Goal: Transaction & Acquisition: Purchase product/service

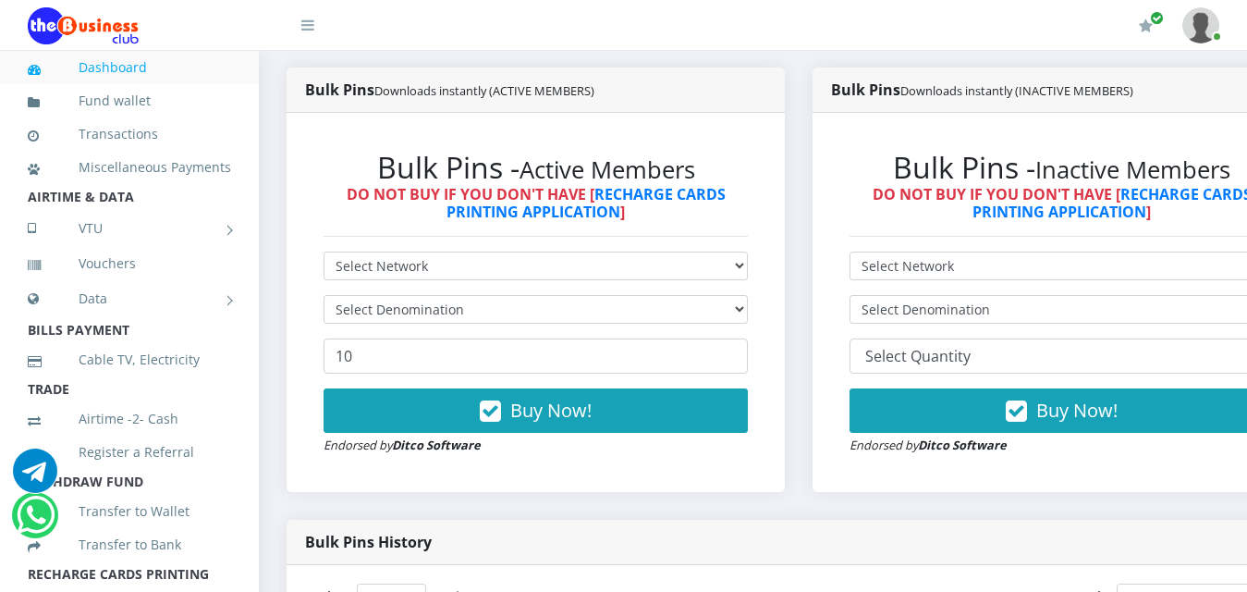
scroll to position [462, 0]
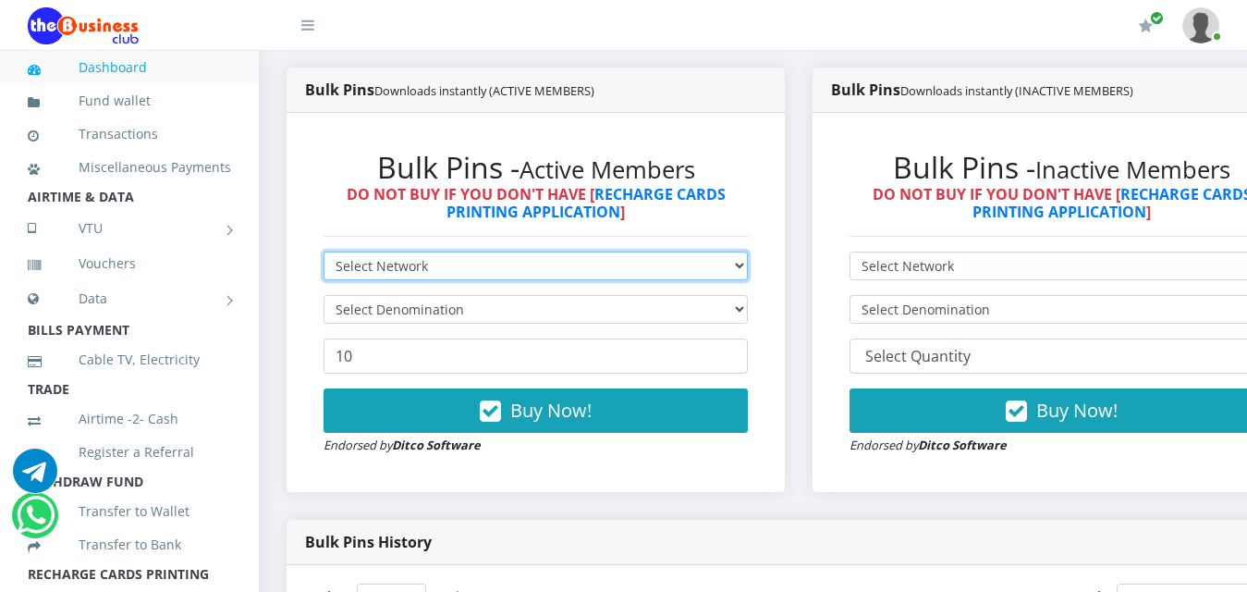
click at [522, 276] on select "Select Network MTN Globacom 9Mobile Airtel" at bounding box center [536, 266] width 424 height 29
select select "MTN"
click at [324, 255] on select "Select Network MTN Globacom 9Mobile Airtel" at bounding box center [536, 266] width 424 height 29
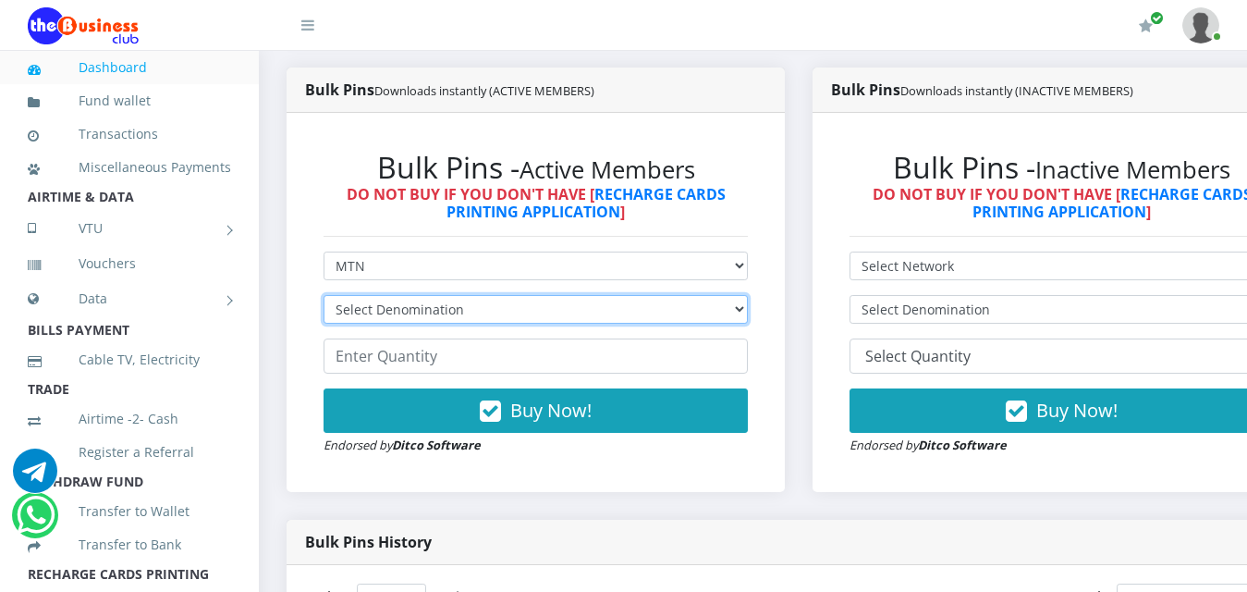
click at [539, 314] on select "Select Denomination MTN NGN100 - ₦96.99 MTN NGN200 - ₦193.98 MTN NGN400 - ₦387.…" at bounding box center [536, 309] width 424 height 29
select select "484.95-500"
click at [324, 299] on select "Select Denomination MTN NGN100 - ₦96.99 MTN NGN200 - ₦193.98 MTN NGN400 - ₦387.…" at bounding box center [536, 309] width 424 height 29
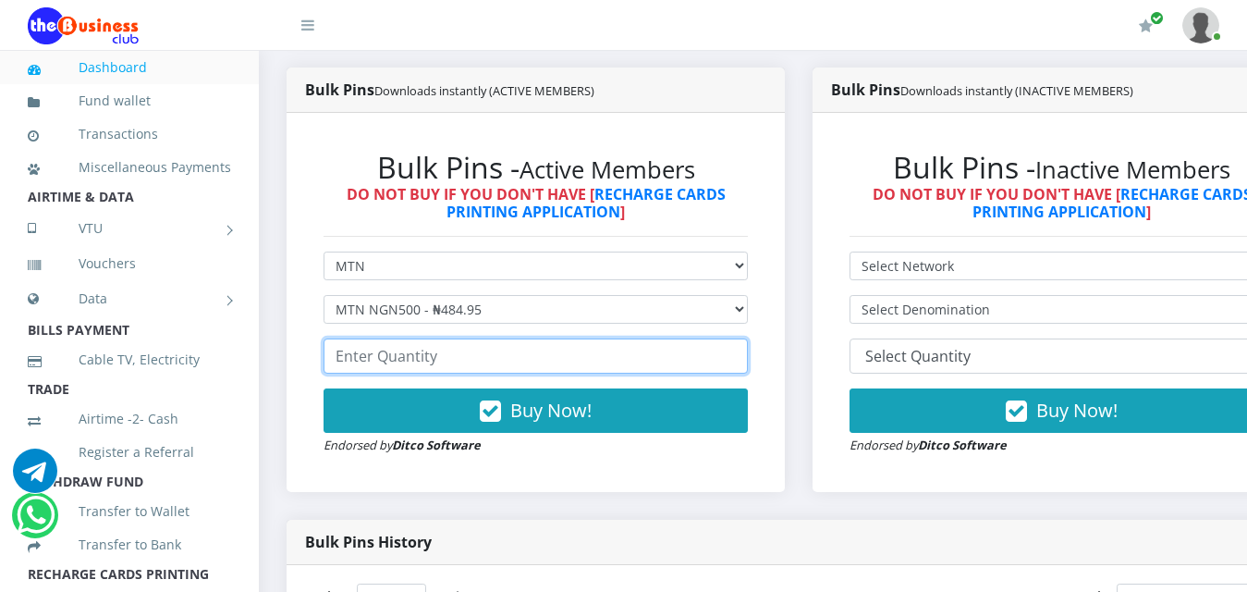
click at [528, 369] on input "number" at bounding box center [536, 355] width 424 height 35
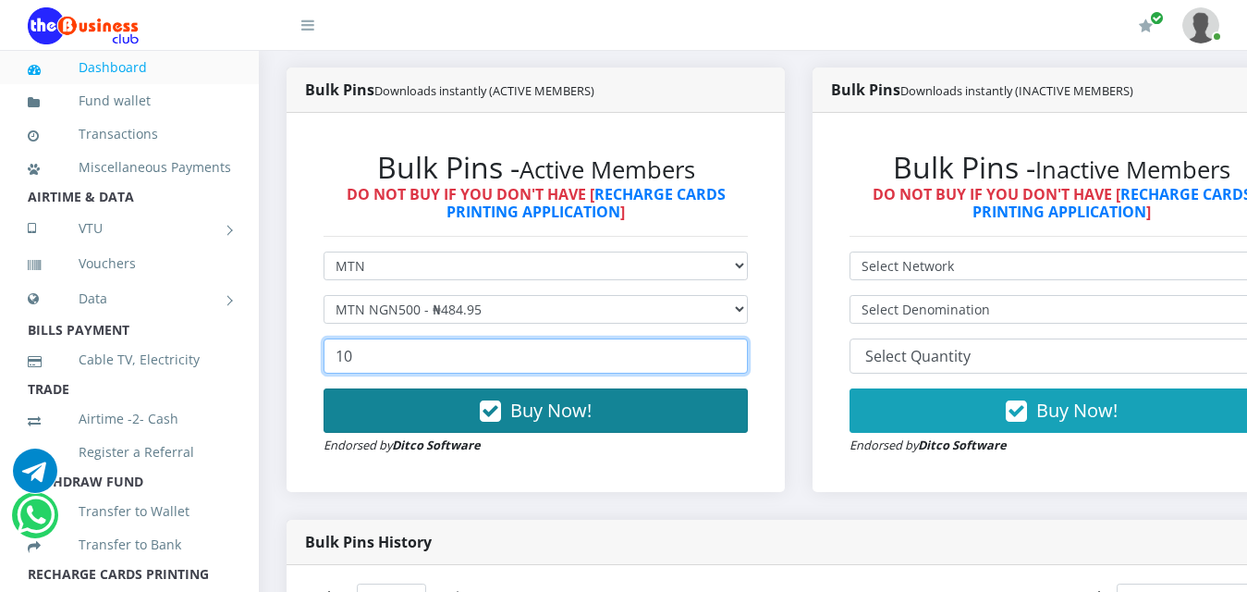
type input "10"
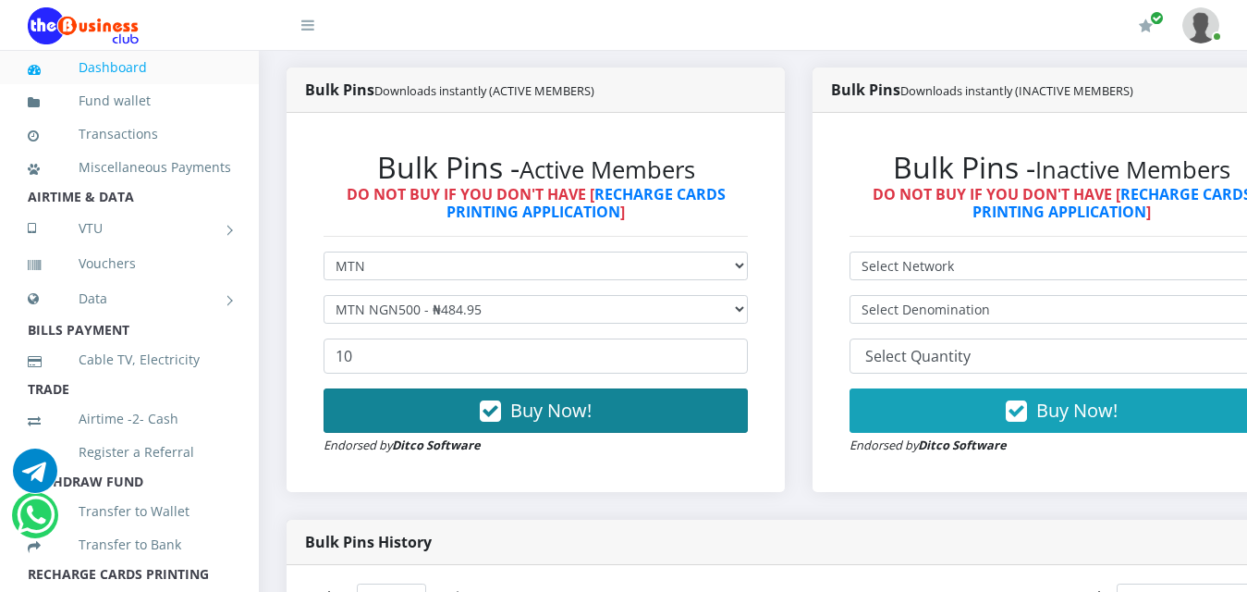
click at [545, 399] on button "Buy Now!" at bounding box center [536, 410] width 424 height 44
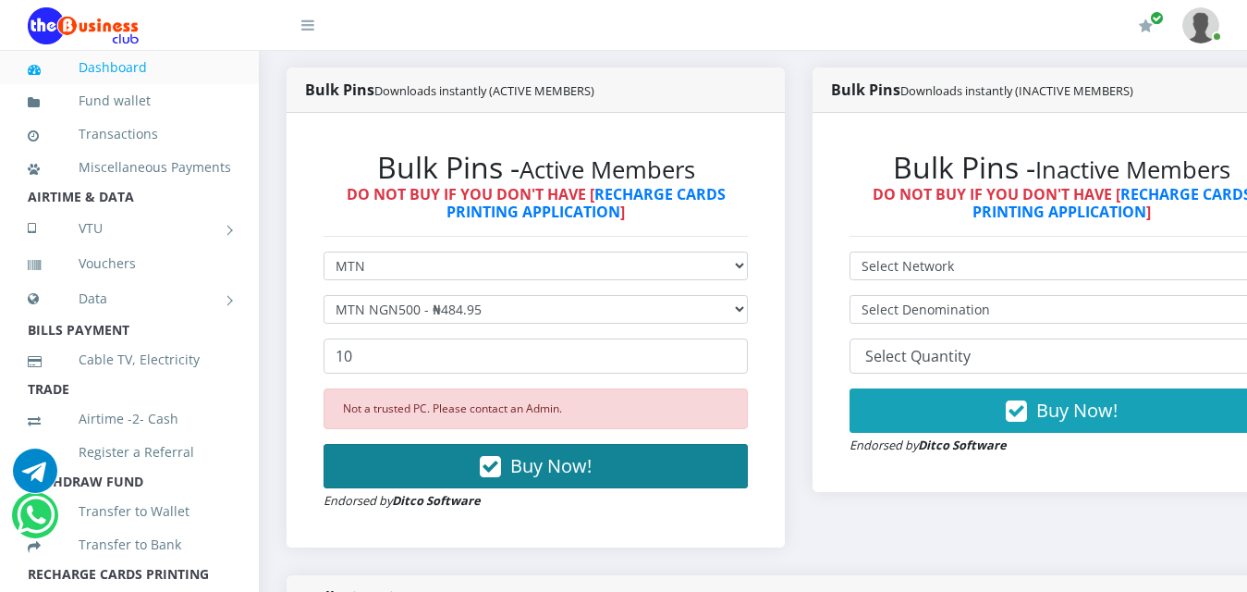
click at [498, 474] on icon "button" at bounding box center [490, 467] width 21 height 18
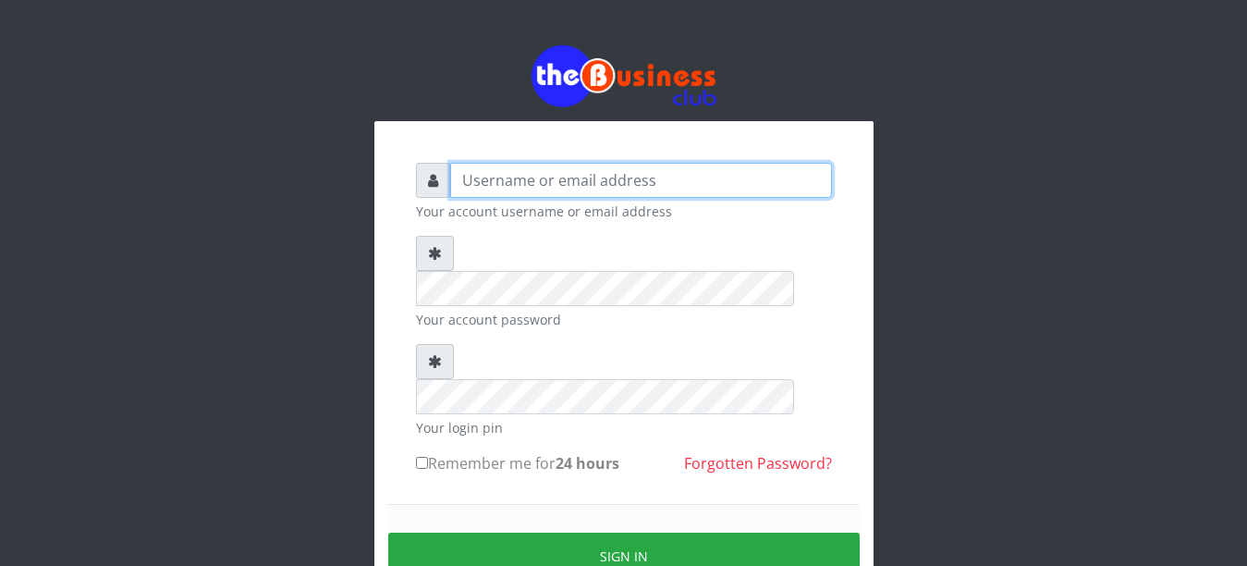
type input "Busybrain2"
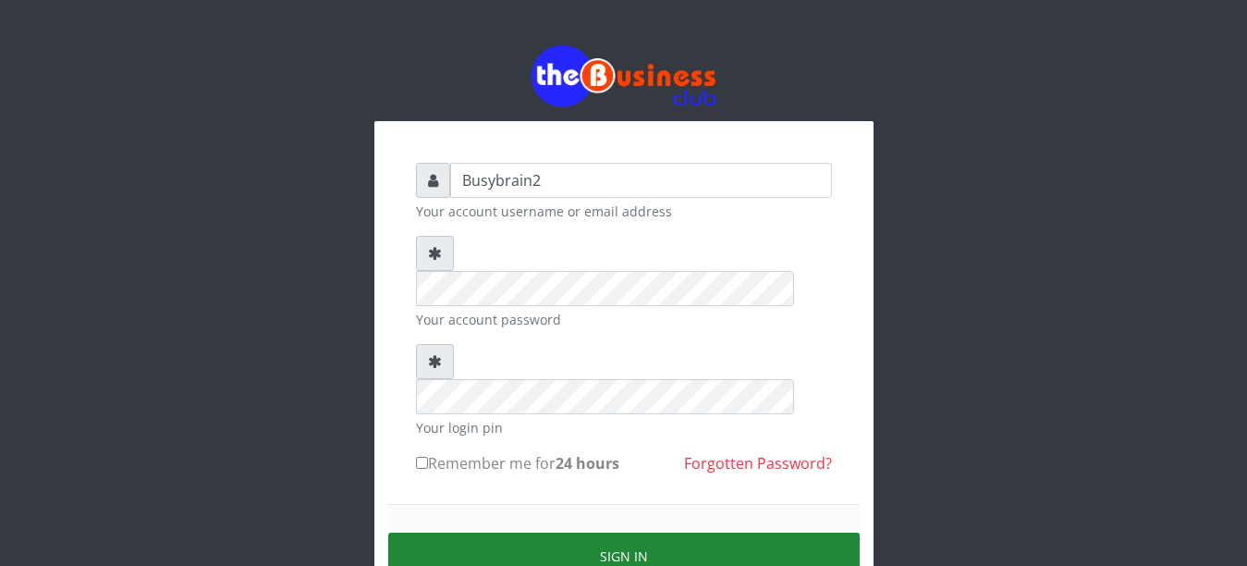
click at [562, 533] on button "Sign in" at bounding box center [624, 556] width 472 height 47
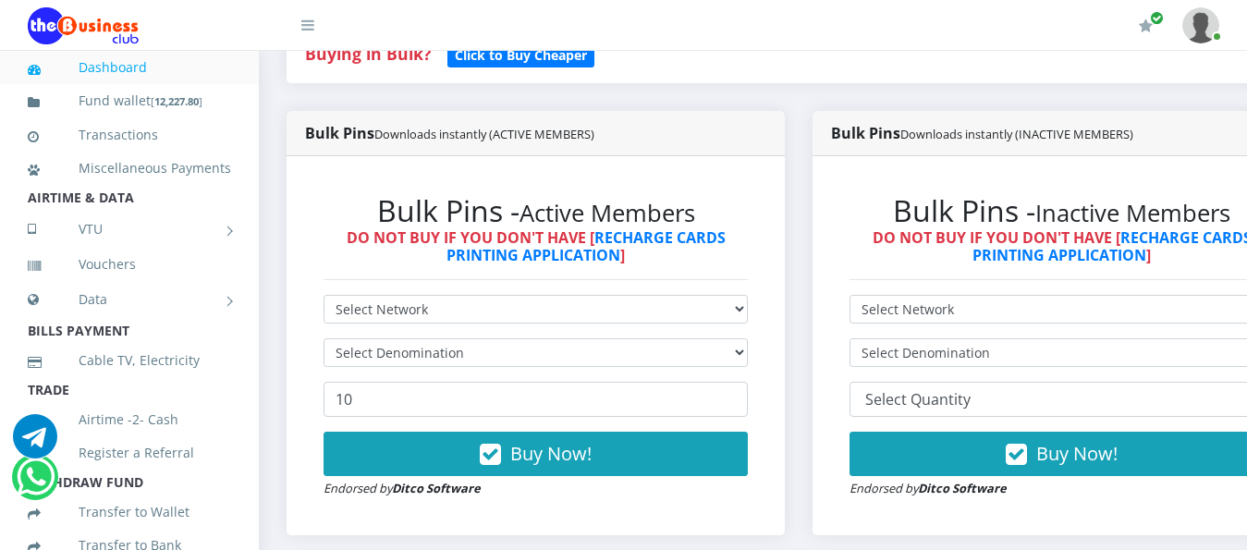
scroll to position [462, 0]
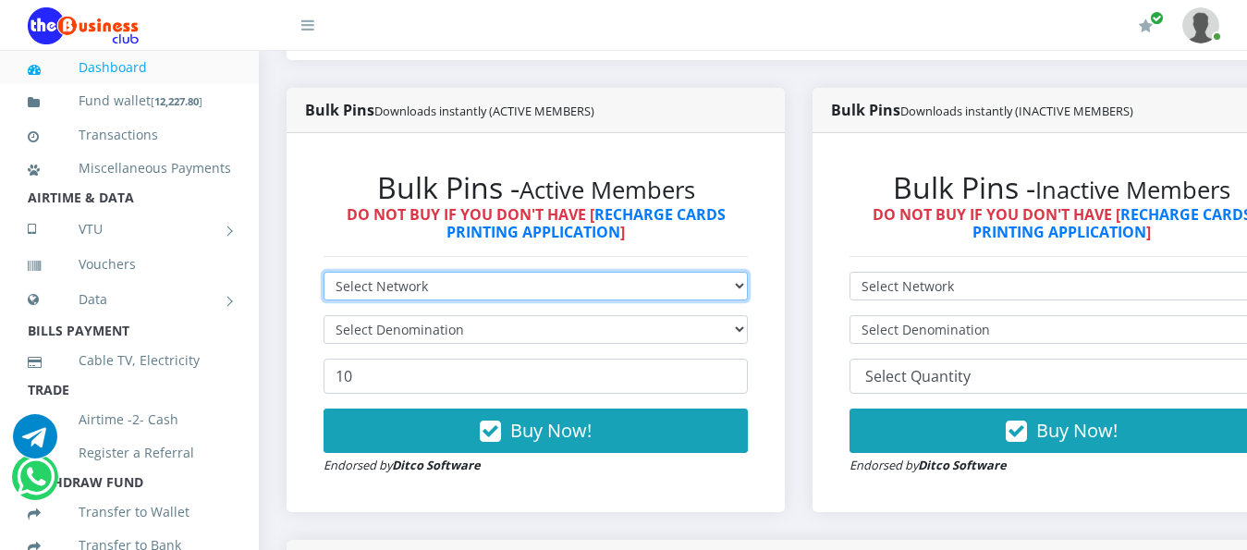
click at [646, 272] on select "Select Network MTN Globacom 9Mobile Airtel" at bounding box center [536, 286] width 424 height 29
select select "MTN"
click at [324, 272] on select "Select Network MTN Globacom 9Mobile Airtel" at bounding box center [536, 286] width 424 height 29
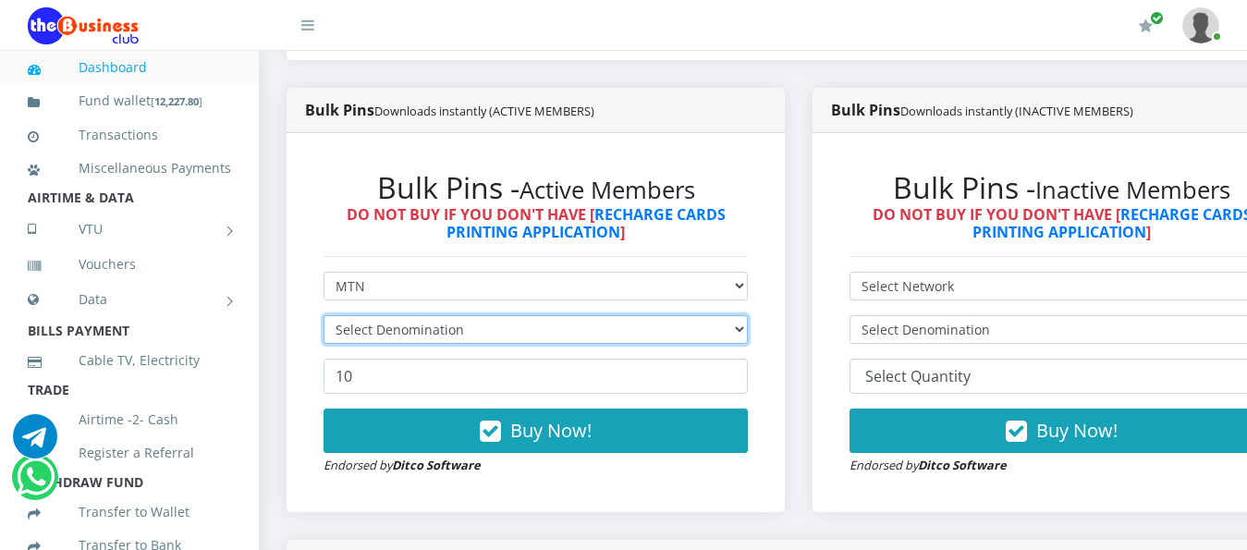
click at [643, 319] on select "Select Denomination" at bounding box center [536, 329] width 424 height 29
select select "484.95-500"
click at [324, 315] on select "Select Denomination MTN NGN100 - ₦96.99 MTN NGN200 - ₦193.98 MTN NGN400 - ₦387.…" at bounding box center [536, 329] width 424 height 29
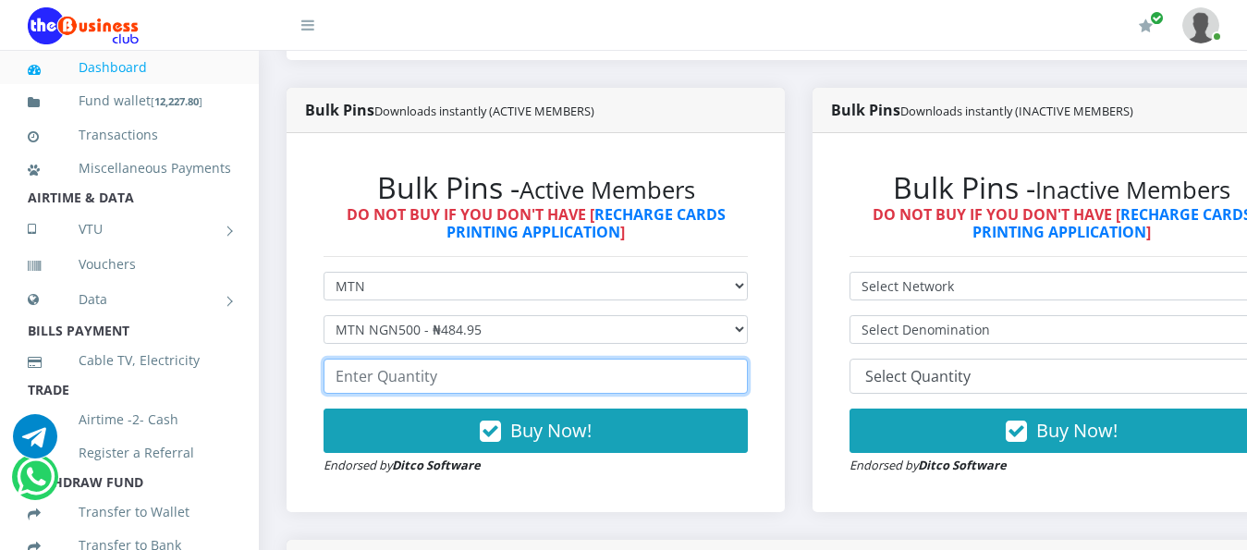
click at [599, 364] on input "number" at bounding box center [536, 376] width 424 height 35
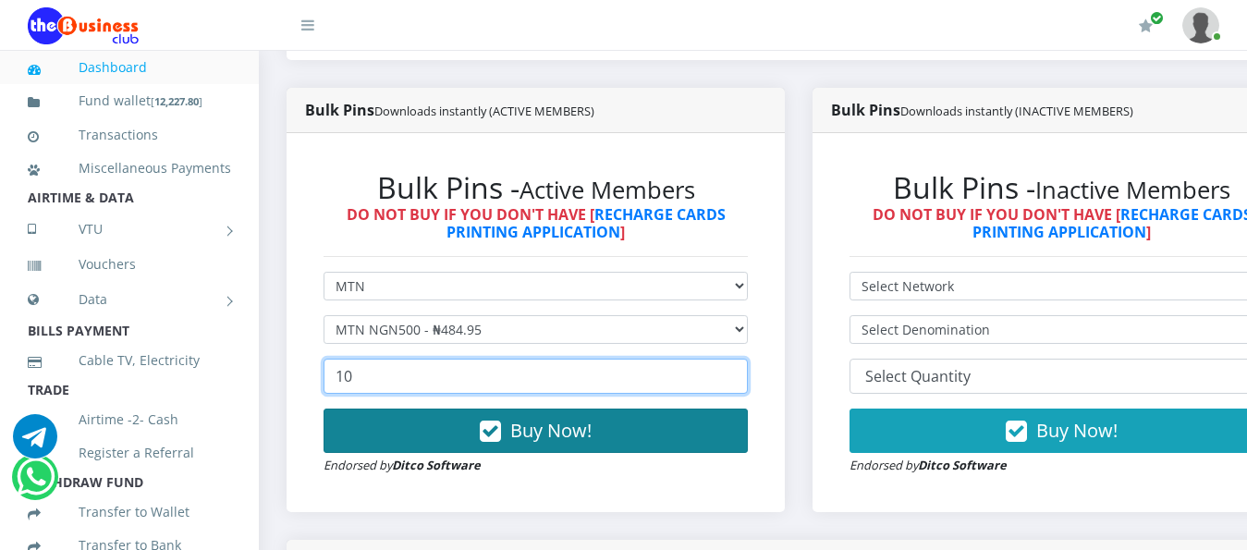
type input "10"
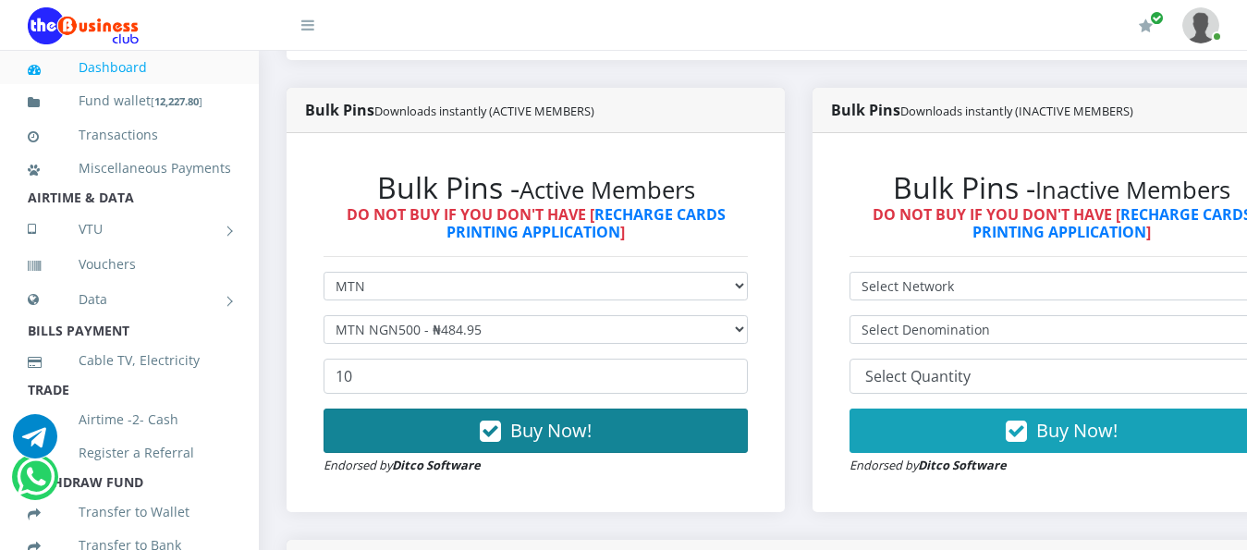
click at [614, 420] on button "Buy Now!" at bounding box center [536, 431] width 424 height 44
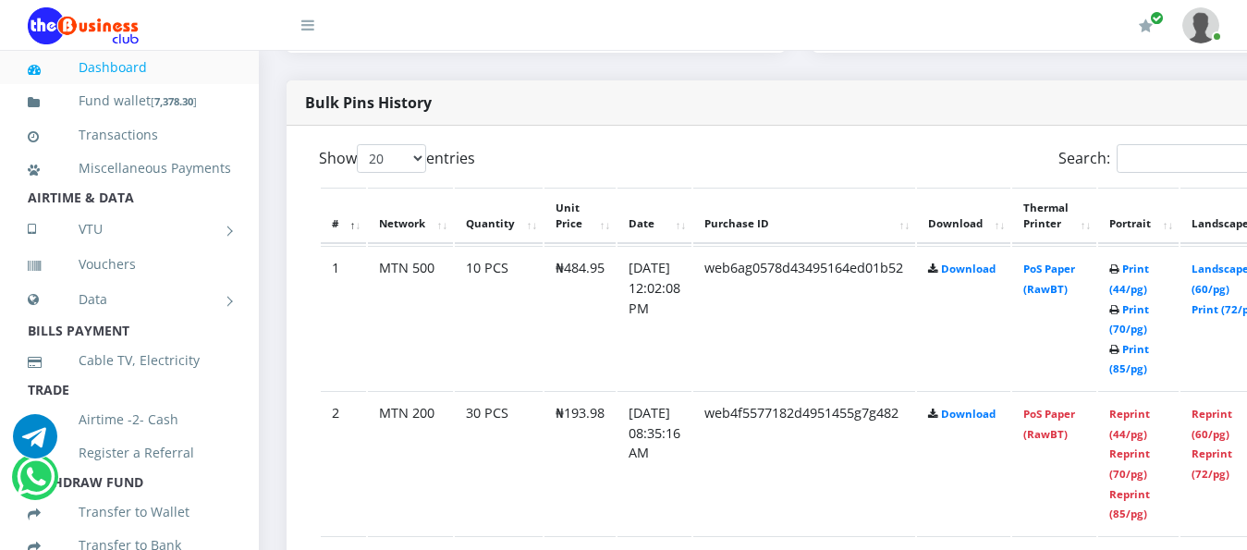
scroll to position [925, 0]
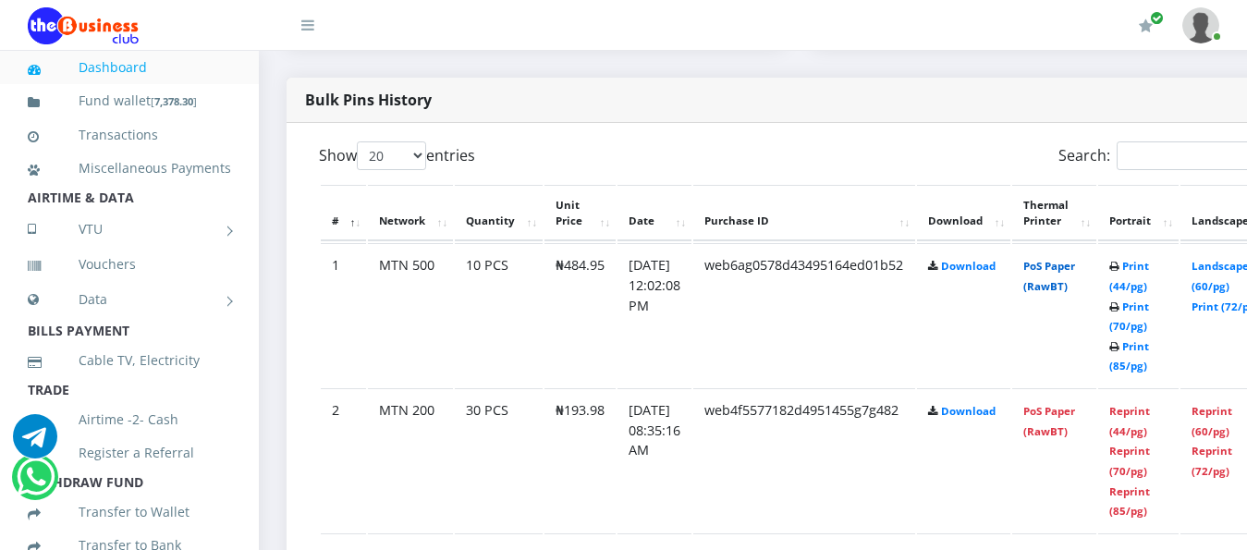
click at [1073, 259] on link "PoS Paper (RawBT)" at bounding box center [1050, 276] width 52 height 34
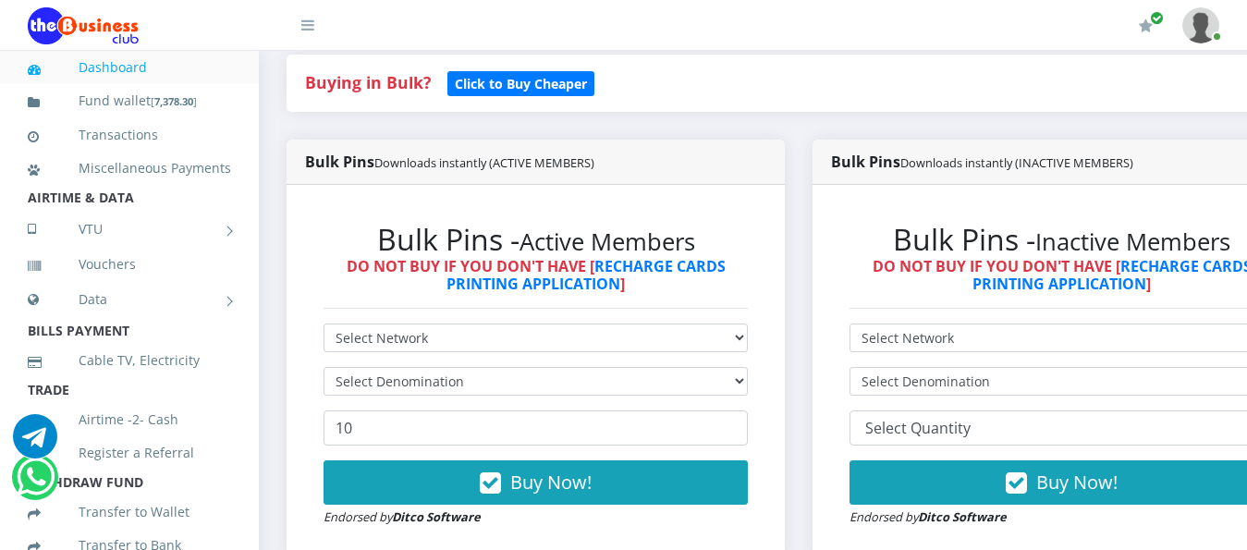
scroll to position [462, 0]
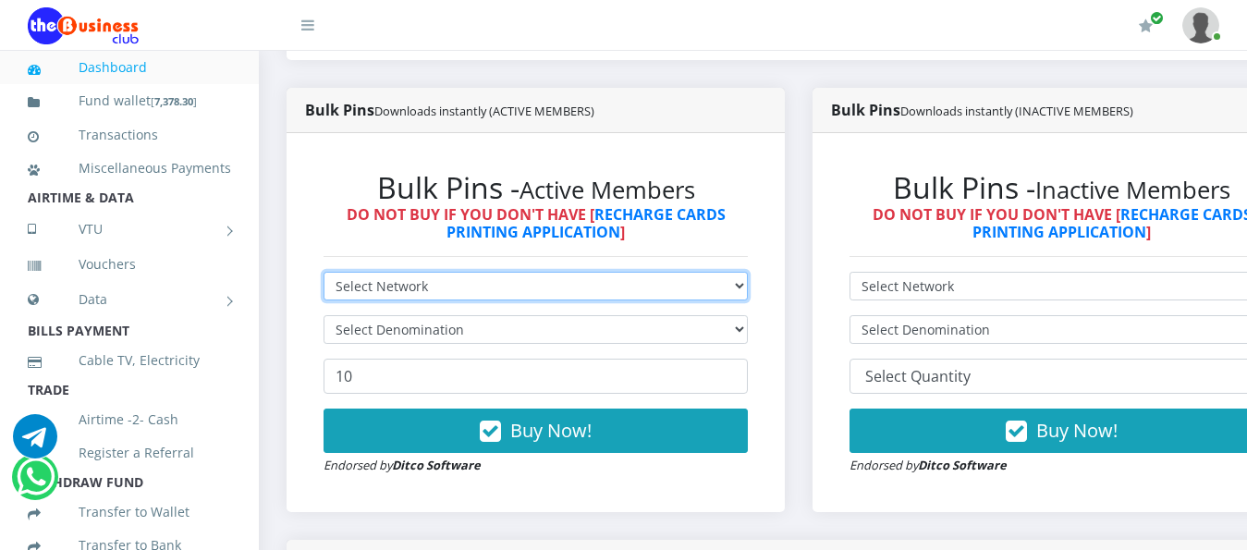
click at [583, 272] on select "Select Network MTN Globacom 9Mobile Airtel" at bounding box center [536, 286] width 424 height 29
select select "MTN"
click at [324, 272] on select "Select Network MTN Globacom 9Mobile Airtel" at bounding box center [536, 286] width 424 height 29
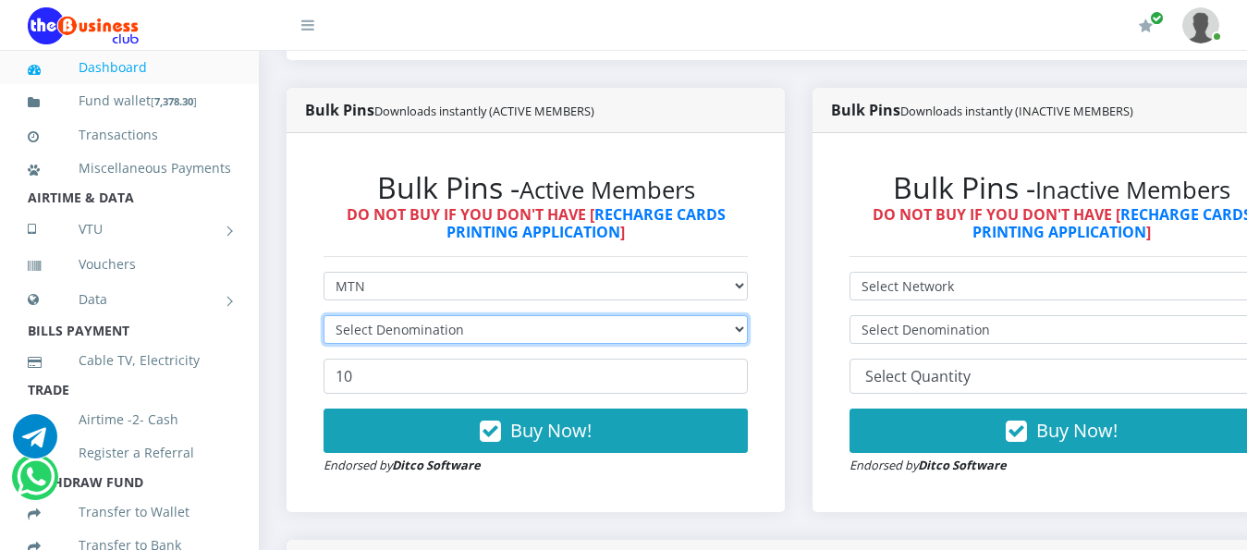
click at [576, 317] on select "Select Denomination" at bounding box center [536, 329] width 424 height 29
click at [579, 315] on select "Select Denomination" at bounding box center [536, 329] width 424 height 29
click at [580, 315] on select "Select Denomination" at bounding box center [536, 329] width 424 height 29
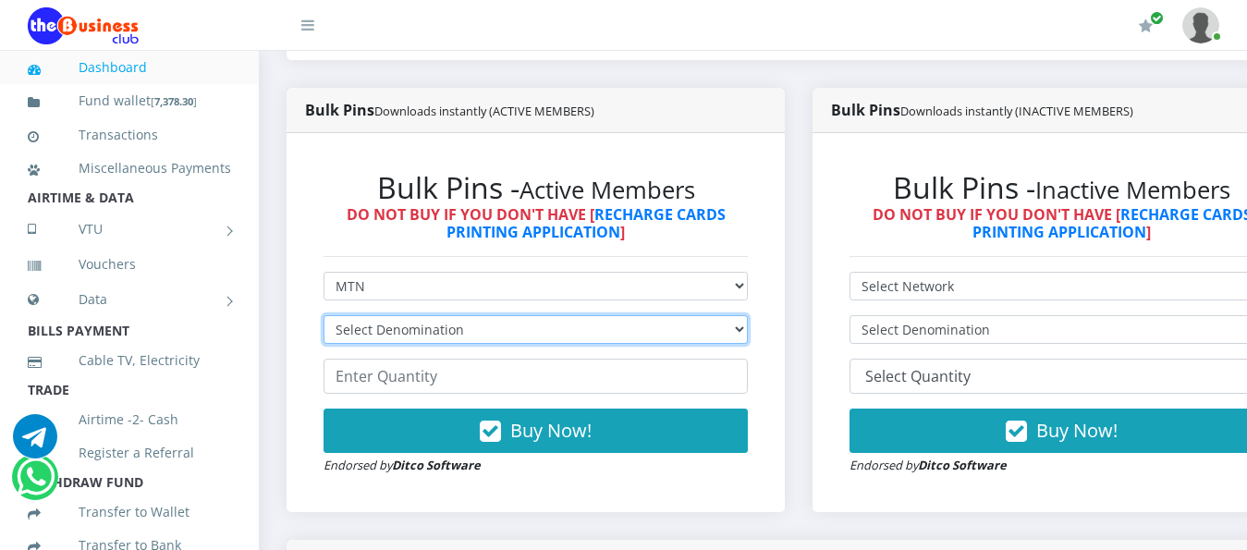
click at [580, 315] on select "Select Denomination MTN NGN100 - ₦96.99 MTN NGN200 - ₦193.98 MTN NGN400 - ₦387.…" at bounding box center [536, 329] width 424 height 29
select select "96.99-100"
click at [324, 315] on select "Select Denomination MTN NGN100 - ₦96.99 MTN NGN200 - ₦193.98 MTN NGN400 - ₦387.…" at bounding box center [536, 329] width 424 height 29
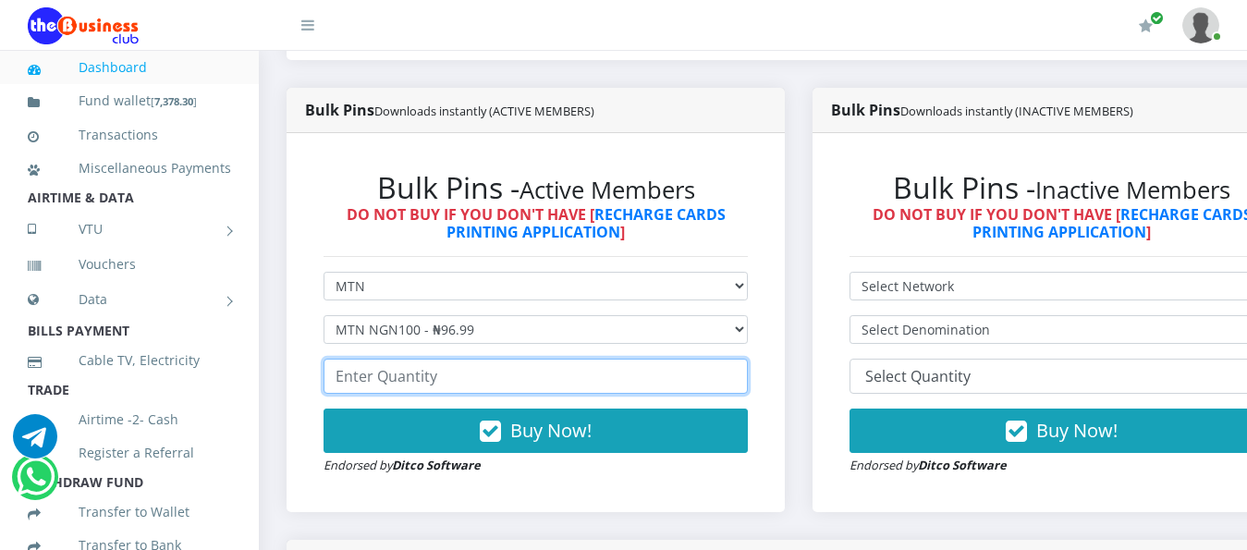
click at [558, 362] on input "number" at bounding box center [536, 376] width 424 height 35
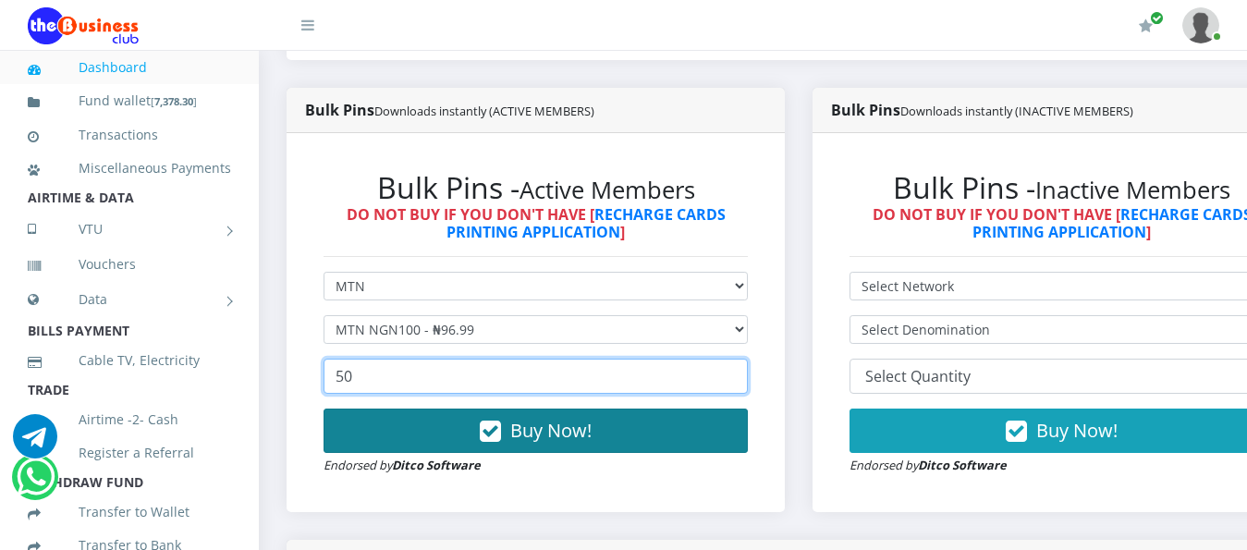
type input "50"
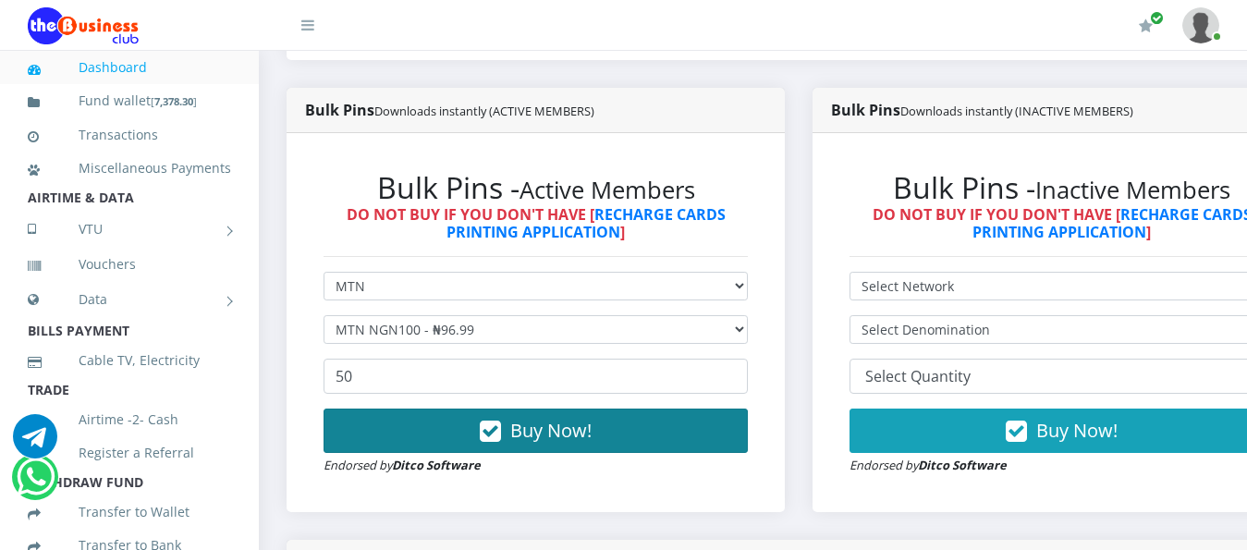
click at [688, 428] on button "Buy Now!" at bounding box center [536, 431] width 424 height 44
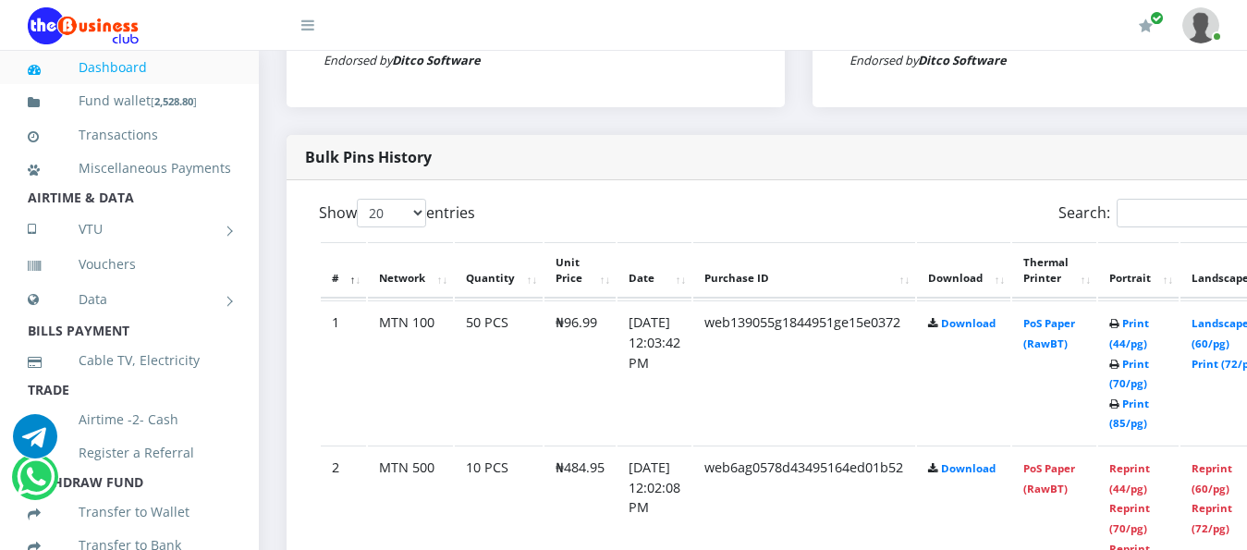
scroll to position [832, 0]
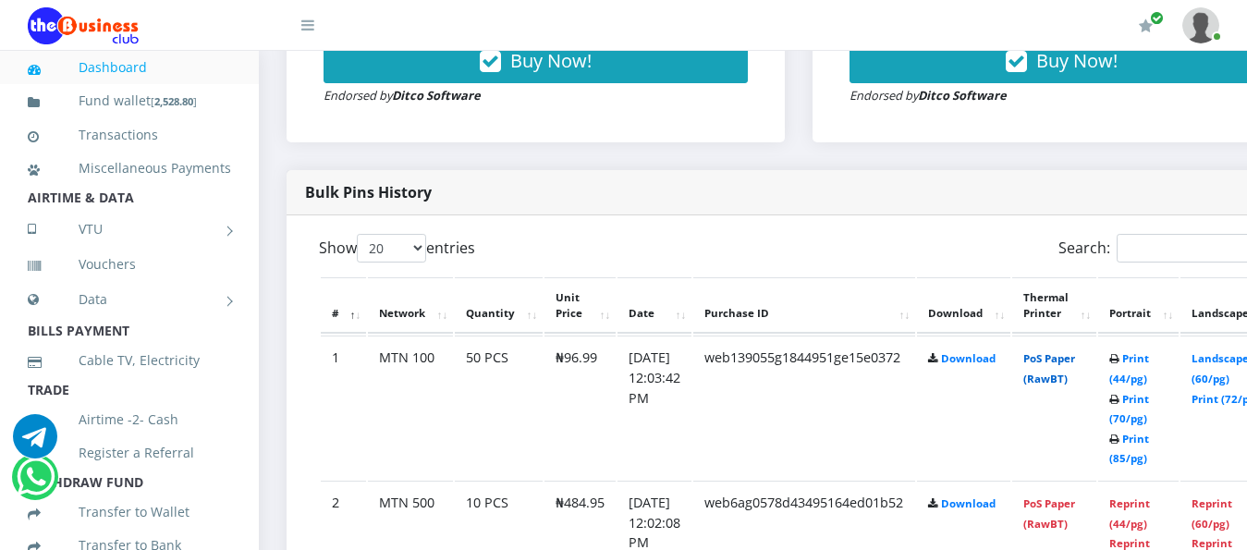
click at [1055, 351] on link "PoS Paper (RawBT)" at bounding box center [1050, 368] width 52 height 34
